Goal: Find specific page/section: Find specific page/section

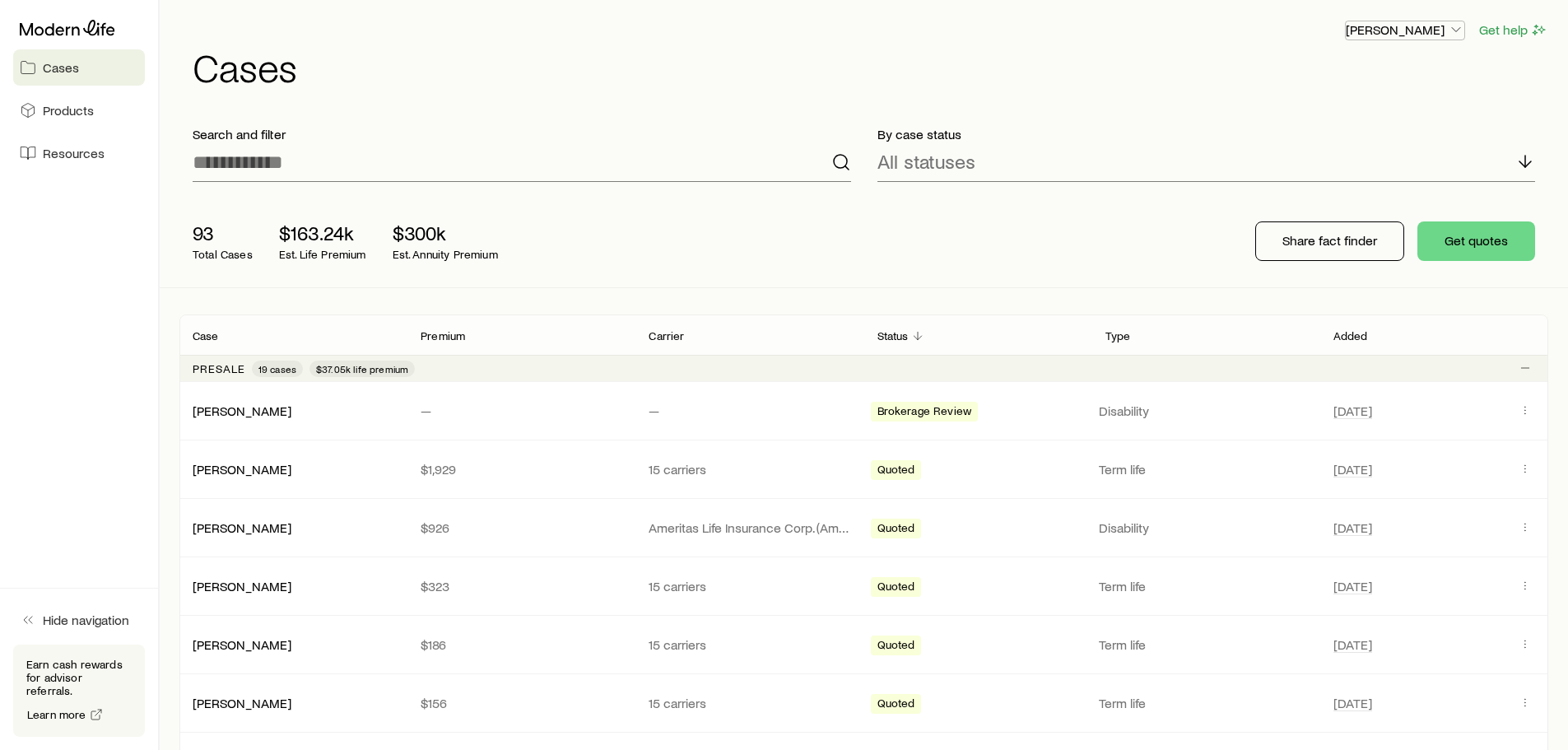
click at [1447, 35] on p "[PERSON_NAME]" at bounding box center [1404, 30] width 118 height 16
click at [1387, 113] on span "Track payments" at bounding box center [1350, 119] width 91 height 16
click at [107, 124] on link "Products" at bounding box center [80, 110] width 132 height 36
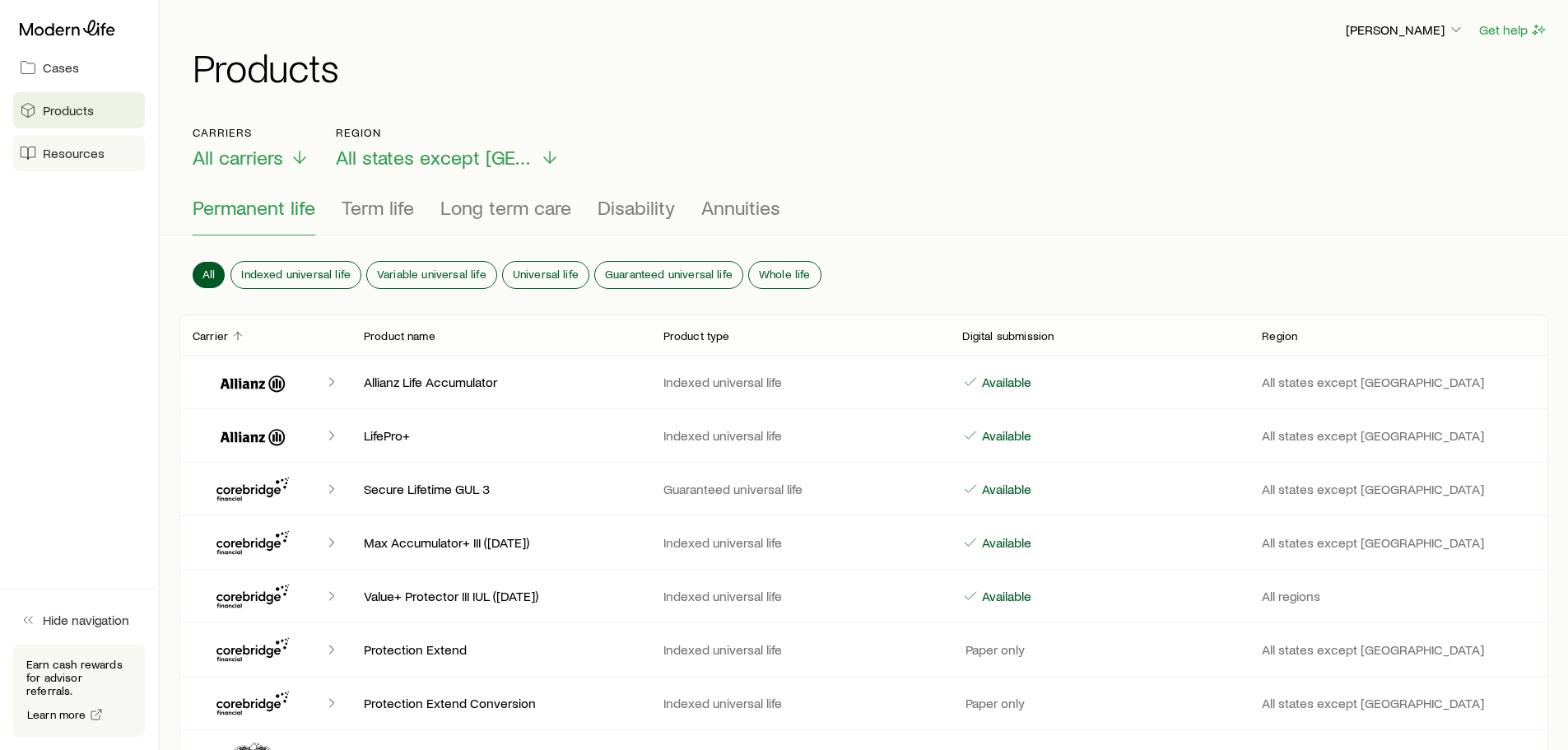
click at [89, 157] on span "Resources" at bounding box center [73, 153] width 61 height 16
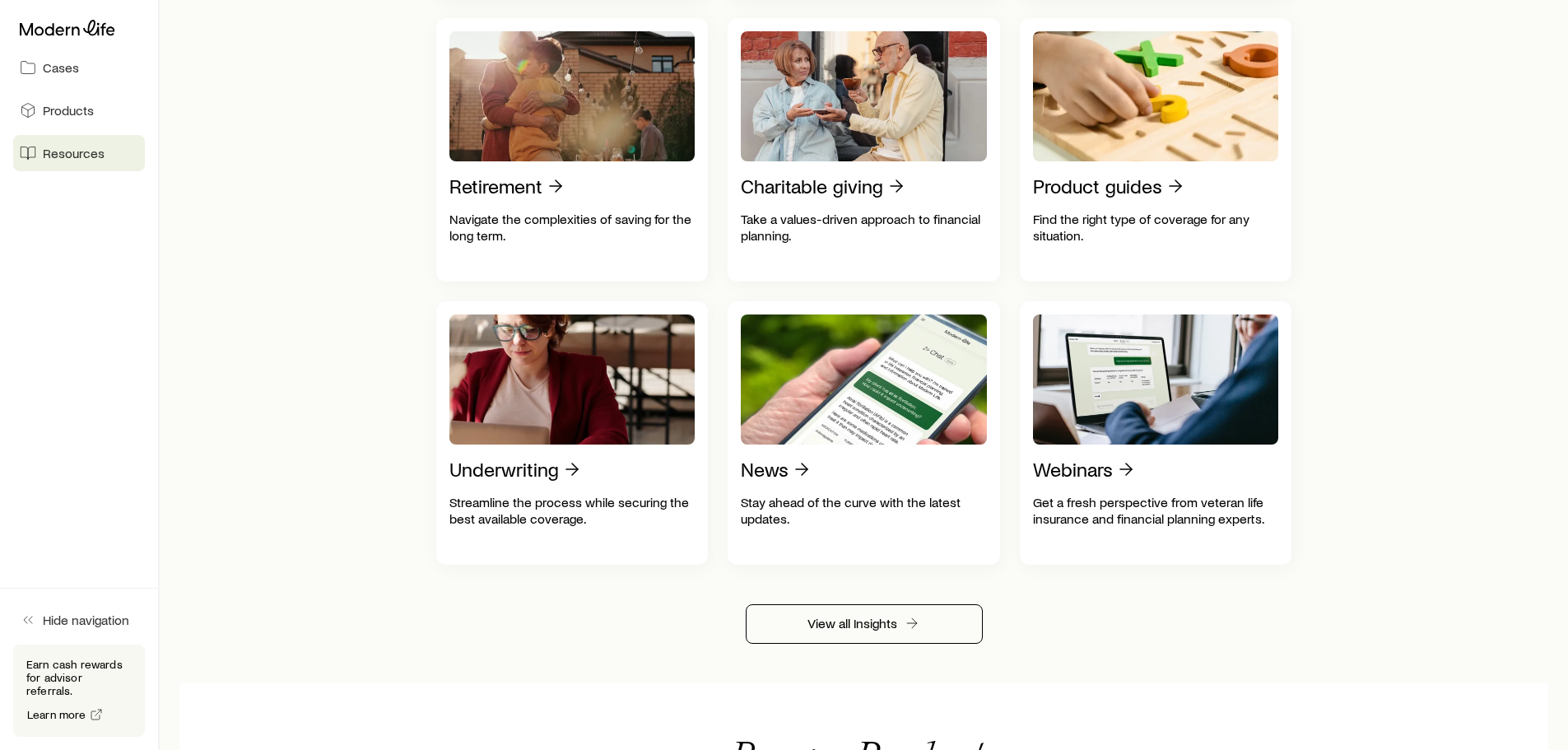
scroll to position [671, 0]
